Goal: Navigation & Orientation: Find specific page/section

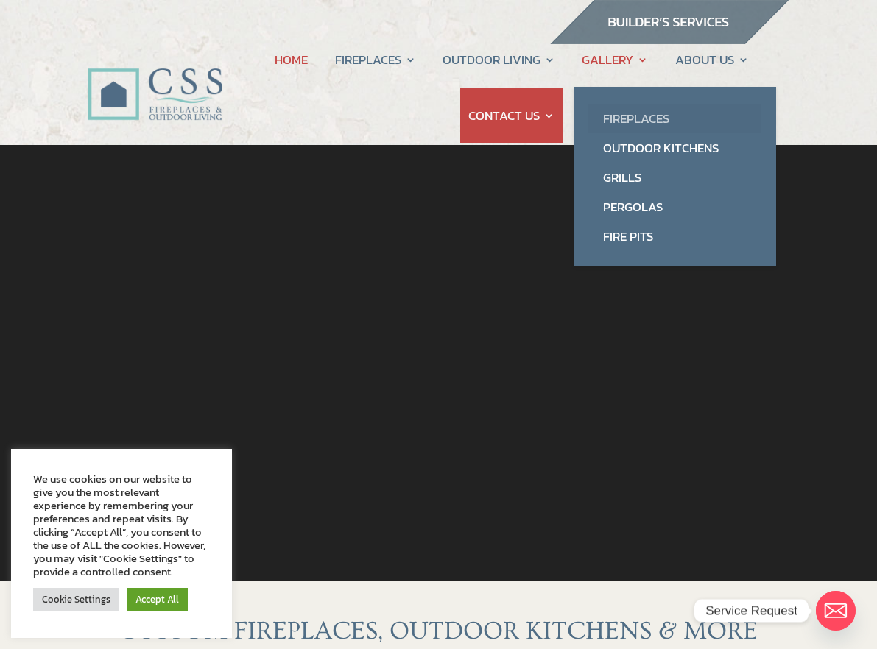
click at [628, 110] on link "Fireplaces" at bounding box center [674, 118] width 173 height 29
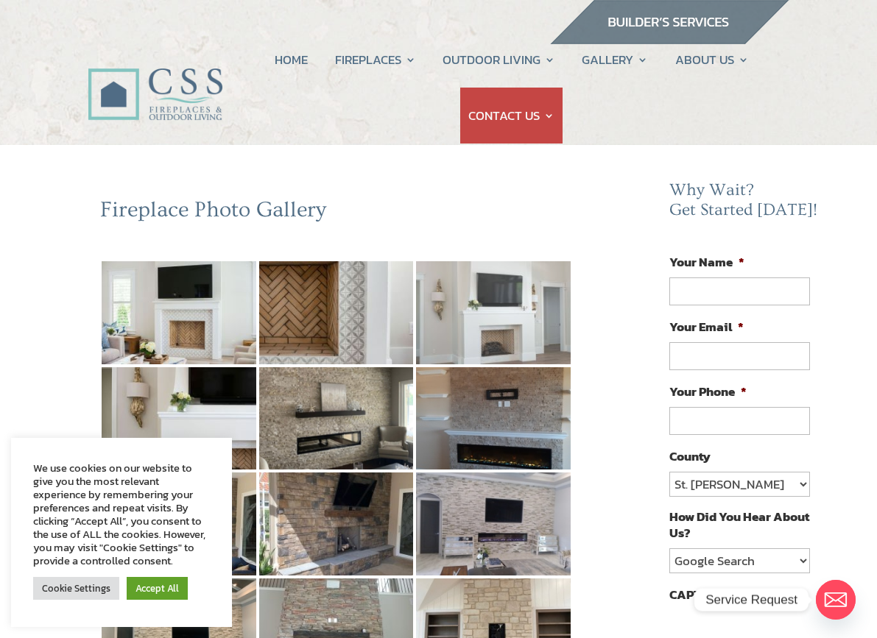
scroll to position [74, 0]
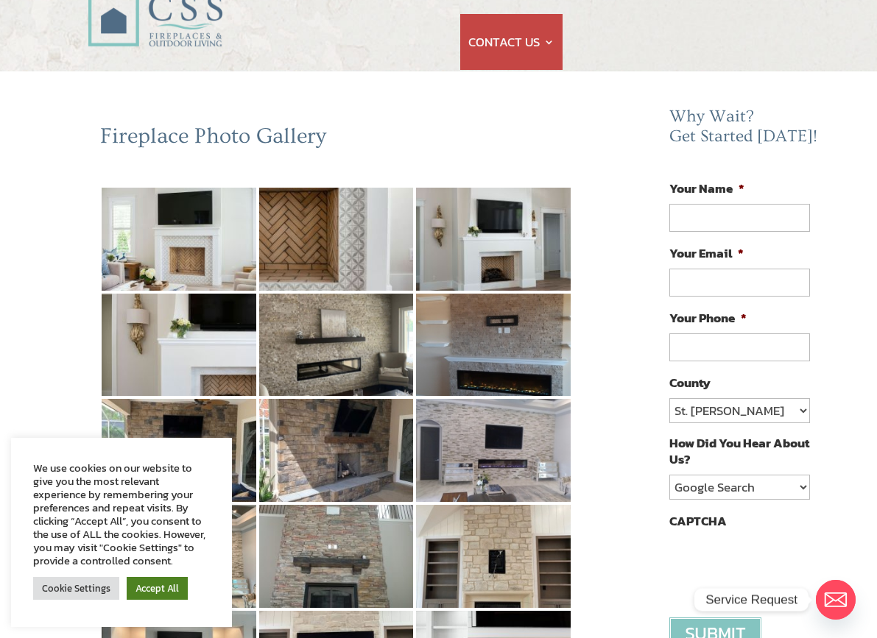
click at [155, 590] on link "Accept All" at bounding box center [157, 588] width 61 height 23
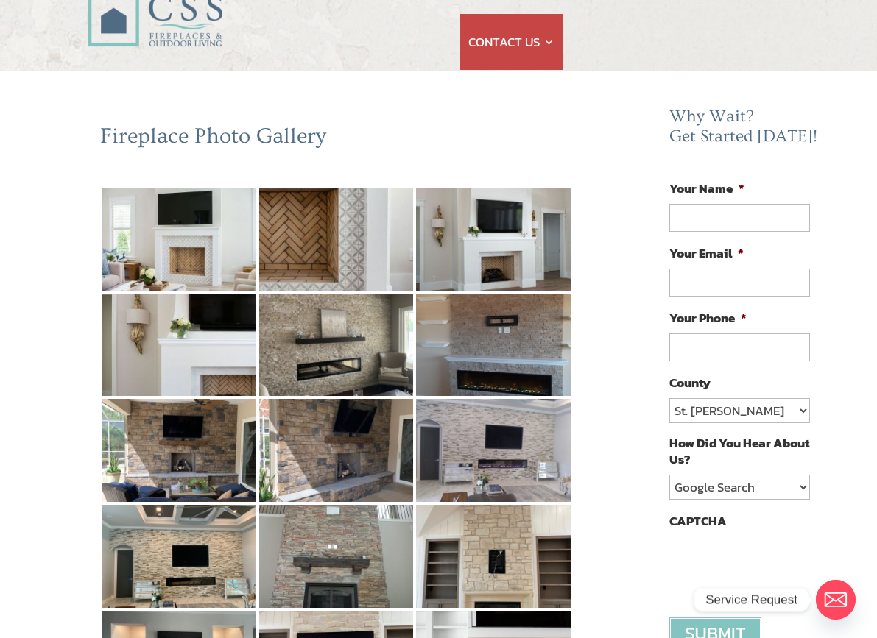
scroll to position [0, 0]
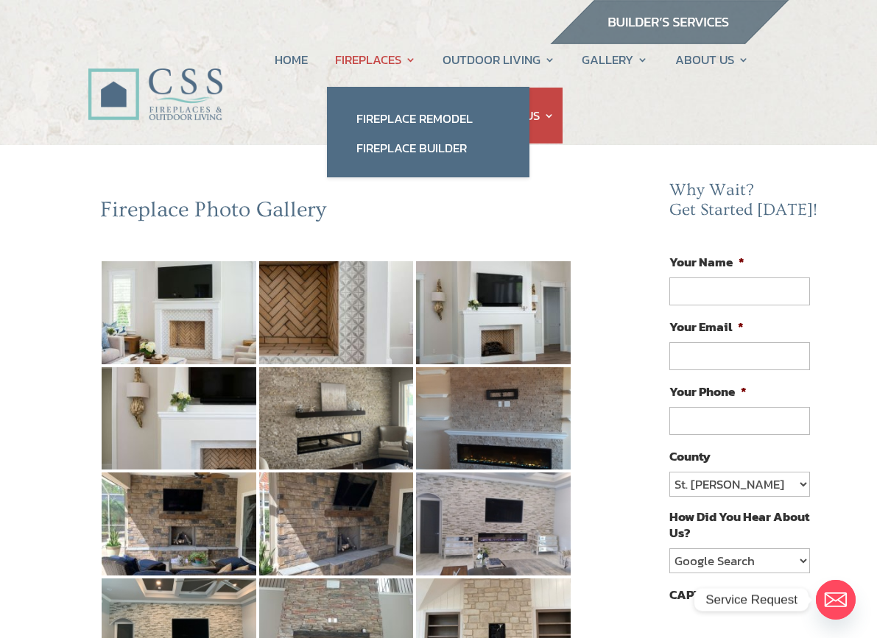
click at [389, 68] on link "FIREPLACES" at bounding box center [375, 60] width 81 height 56
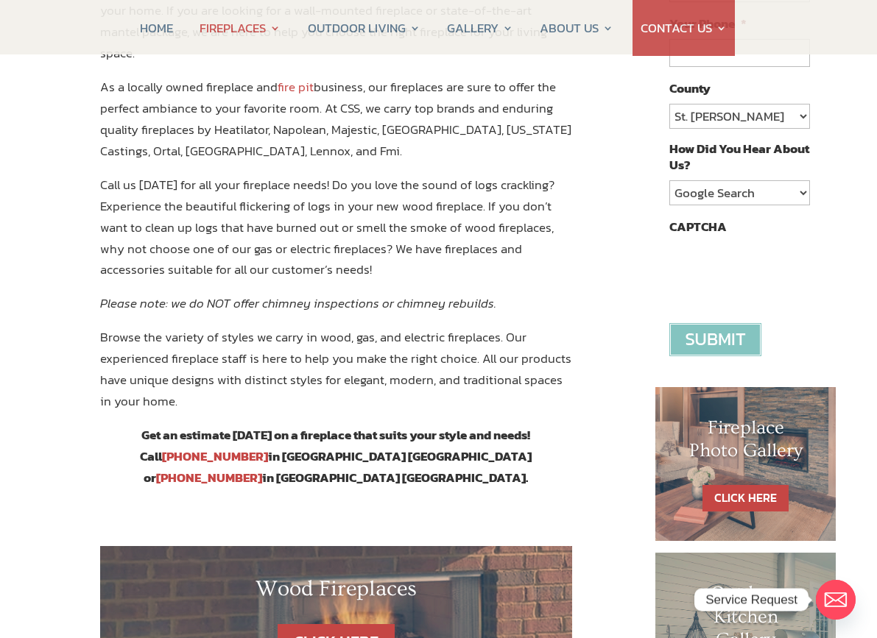
scroll to position [662, 0]
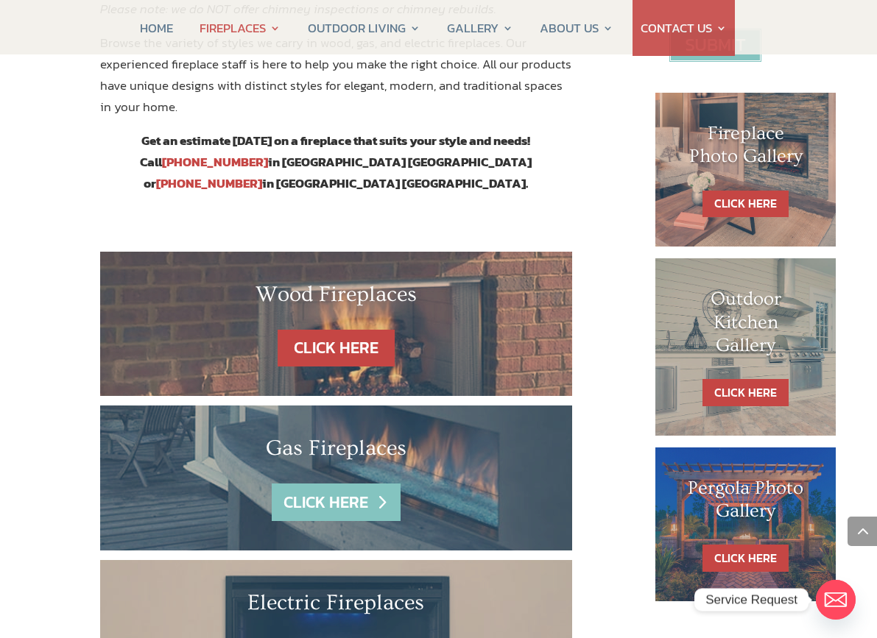
click at [319, 484] on link "CLICK HERE" at bounding box center [336, 503] width 128 height 38
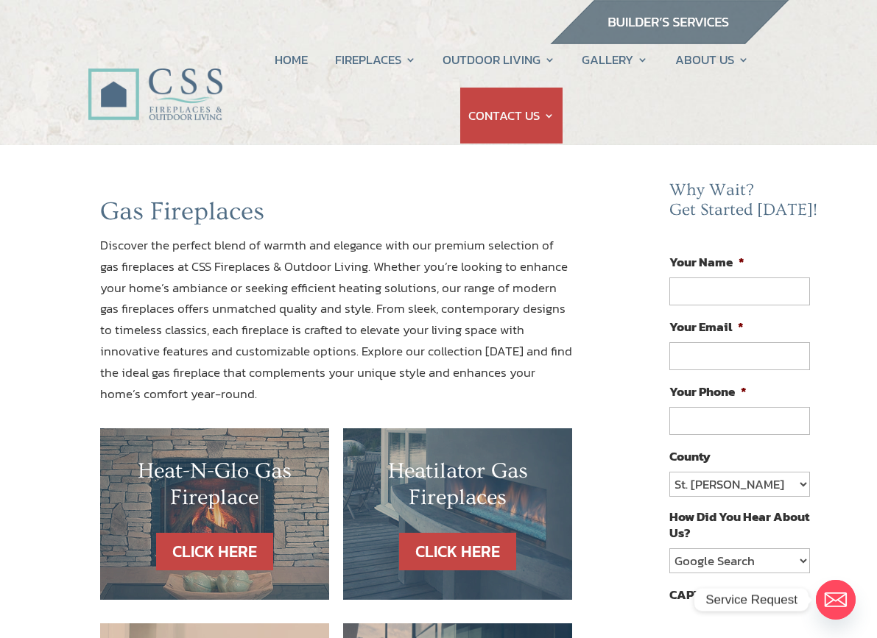
scroll to position [74, 0]
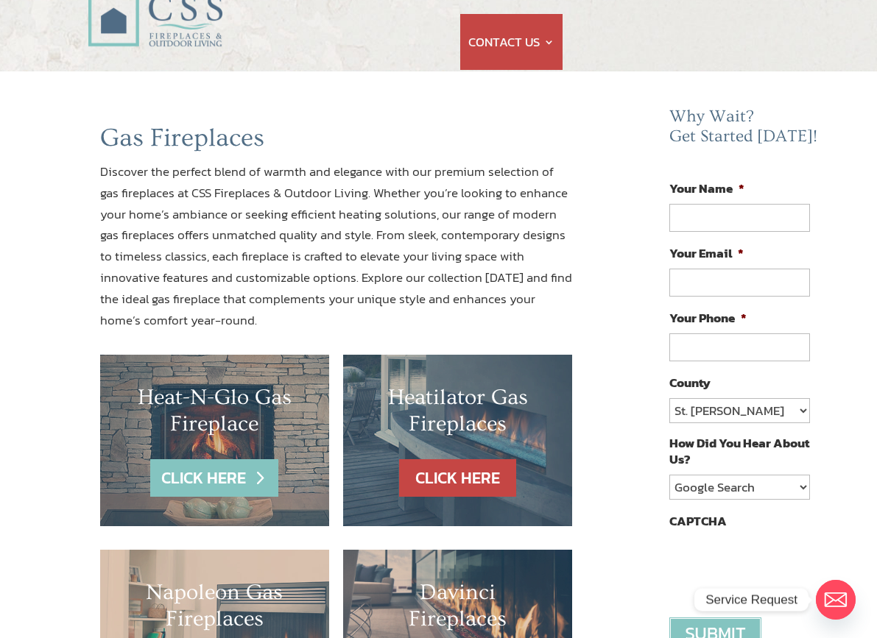
click at [192, 462] on link "CLICK HERE" at bounding box center [214, 478] width 128 height 38
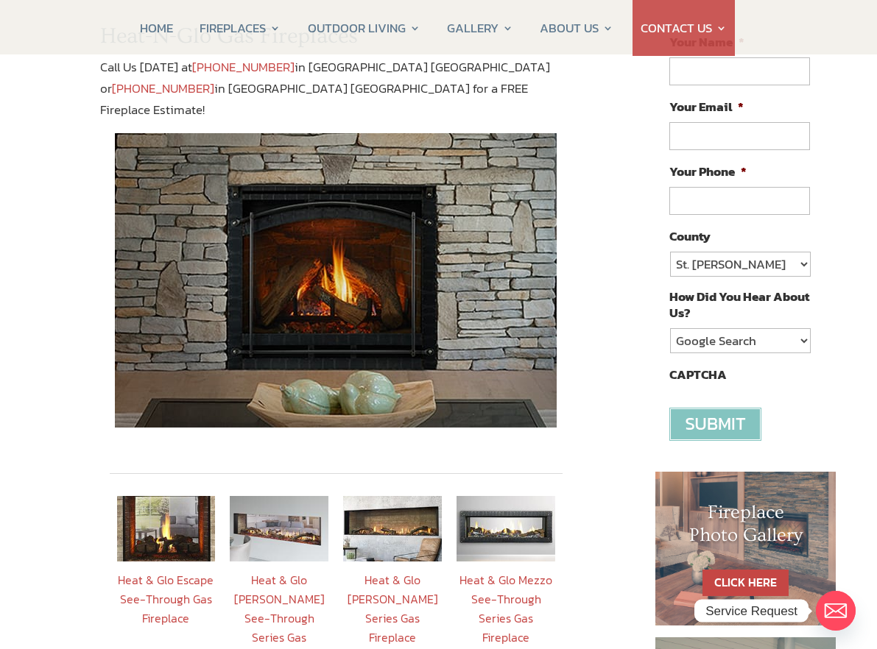
scroll to position [146, 0]
